Goal: Check status: Check status

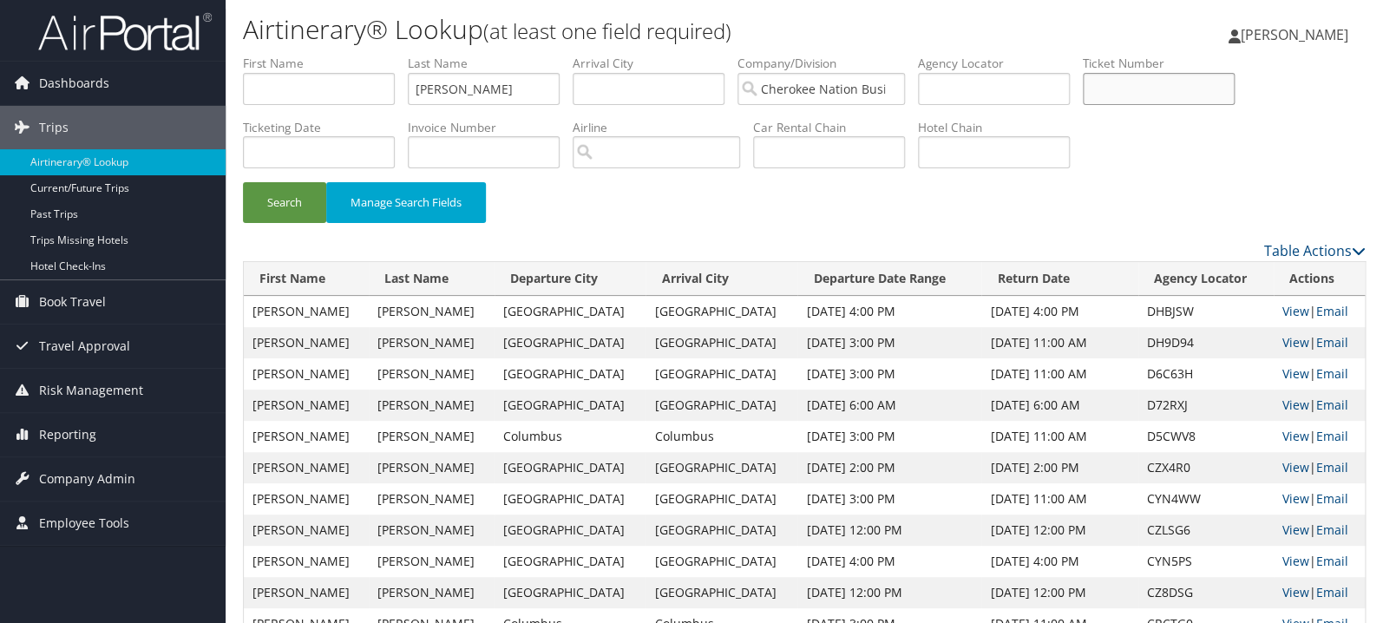
click at [1161, 91] on input "text" at bounding box center [1159, 89] width 152 height 32
paste input "89008977916666"
type input "89008977916666"
drag, startPoint x: 473, startPoint y: 78, endPoint x: 312, endPoint y: 83, distance: 160.6
click at [408, 83] on input "[PERSON_NAME]" at bounding box center [484, 89] width 152 height 32
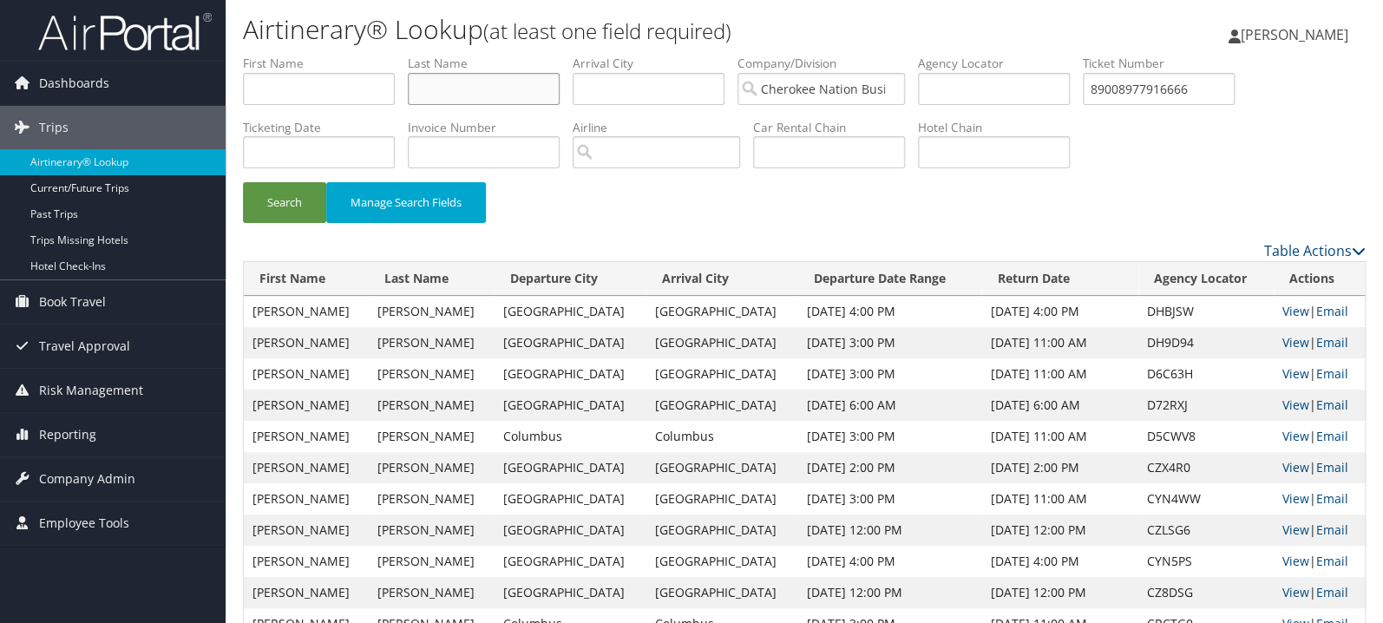
click at [243, 182] on button "Search" at bounding box center [284, 202] width 83 height 41
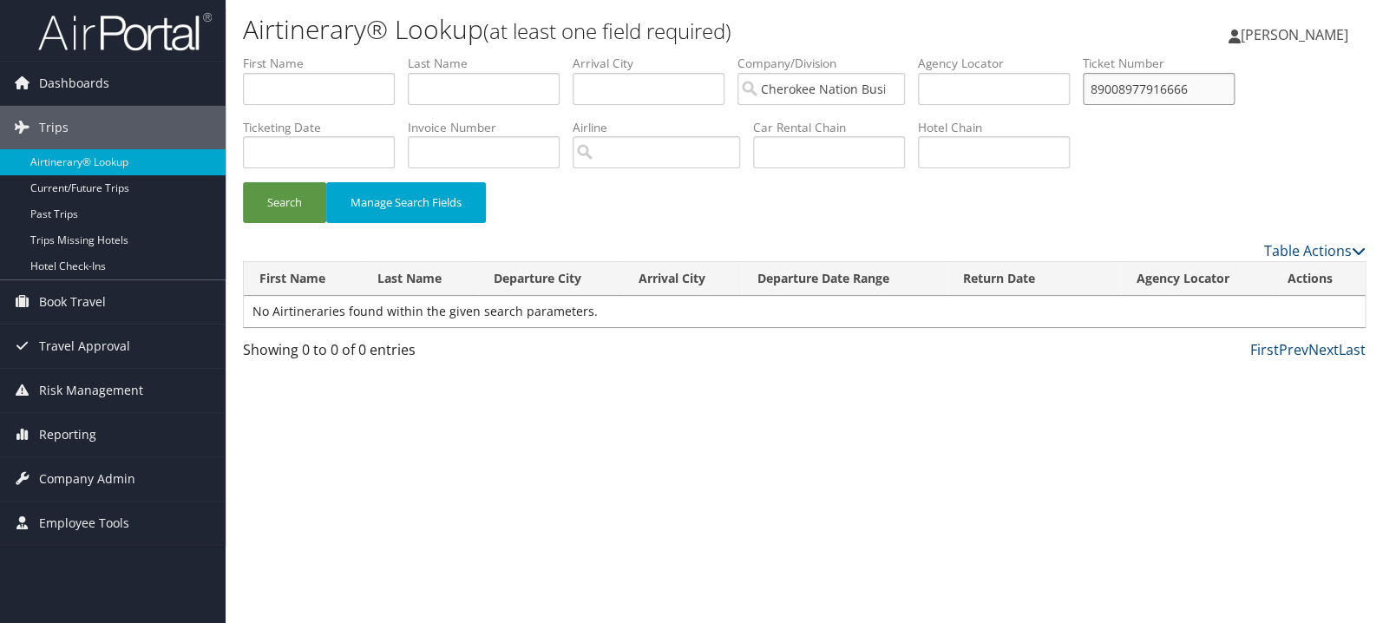
click at [1234, 95] on input "89008977916666" at bounding box center [1159, 89] width 152 height 32
type input "8900897791666"
click at [243, 182] on button "Search" at bounding box center [284, 202] width 83 height 41
